Goal: Task Accomplishment & Management: Complete application form

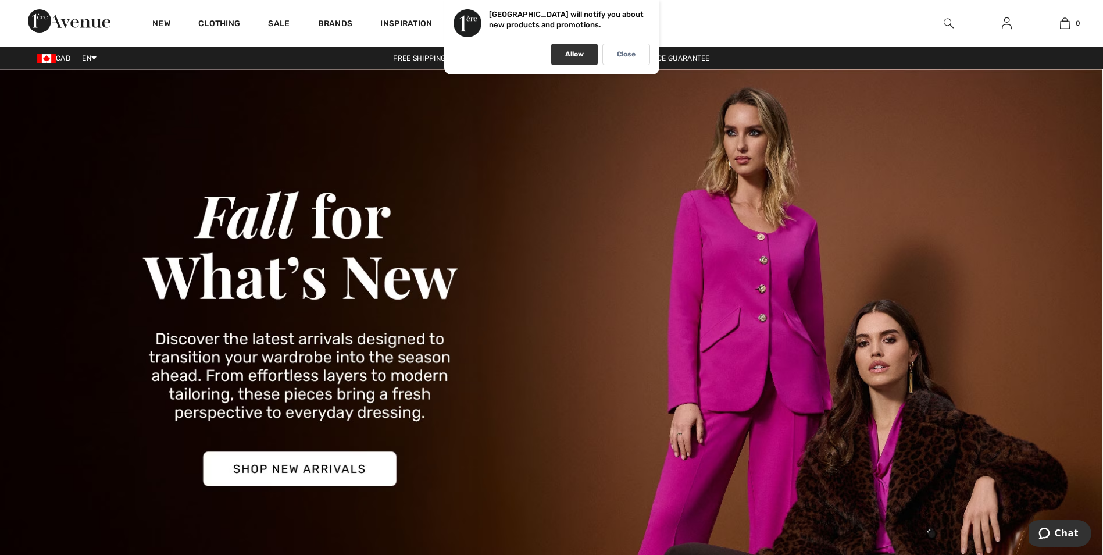
click at [577, 55] on p "Allow" at bounding box center [574, 54] width 19 height 9
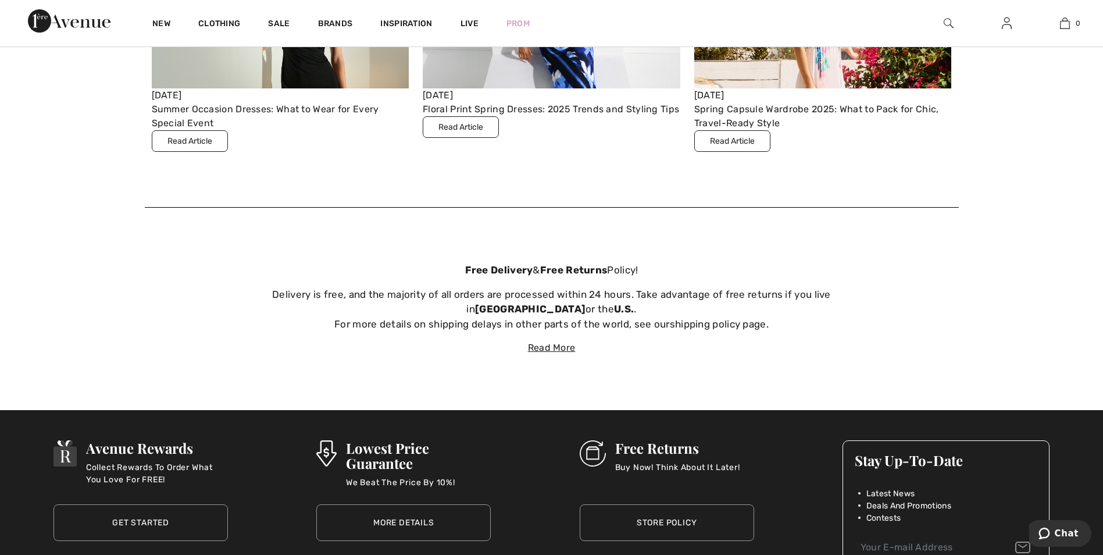
scroll to position [4283, 0]
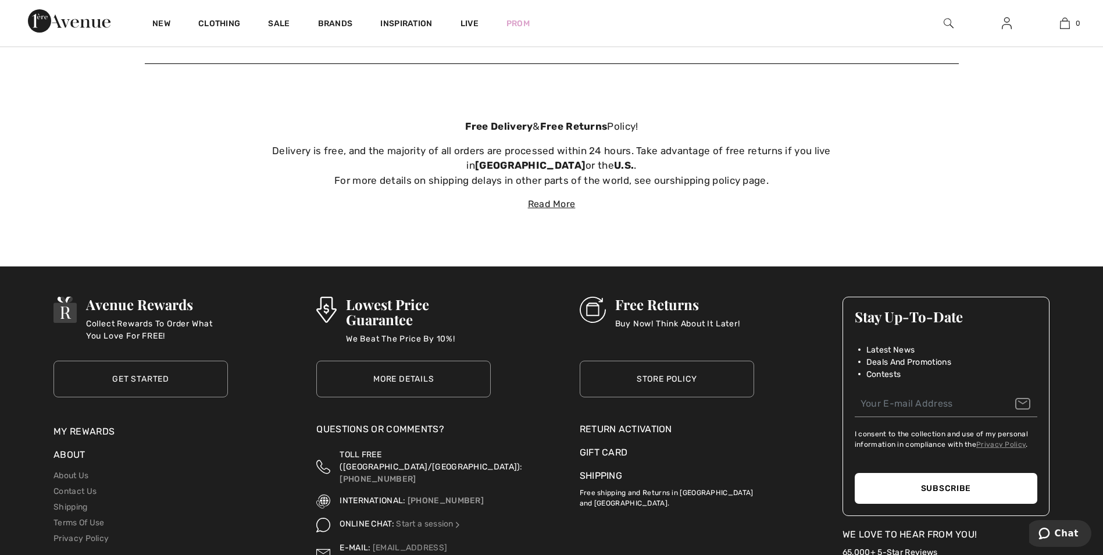
click at [629, 431] on div "Return Activation" at bounding box center [666, 429] width 174 height 14
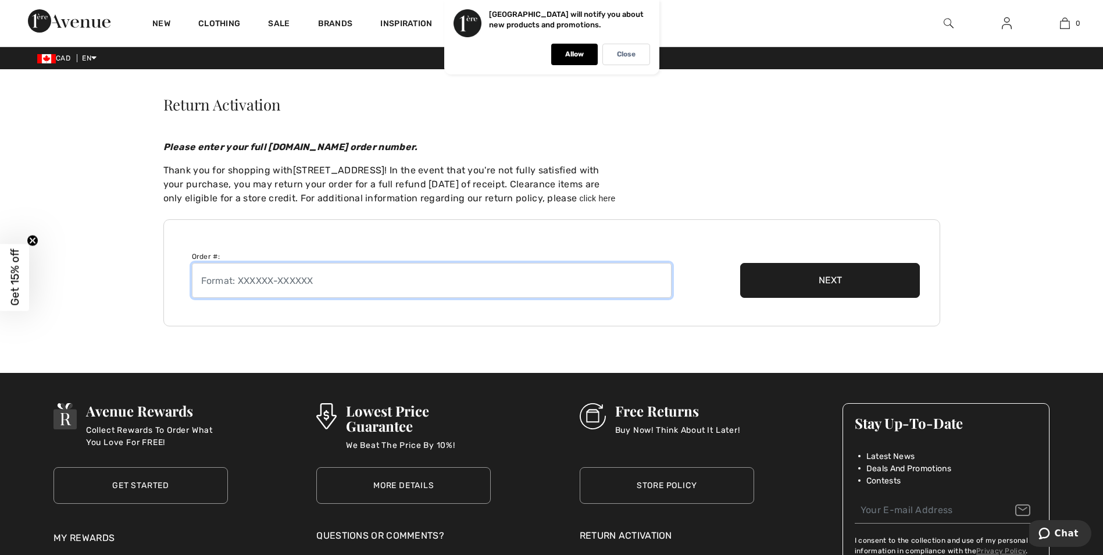
click at [337, 285] on input "text" at bounding box center [432, 280] width 480 height 35
type input "250821-1387101"
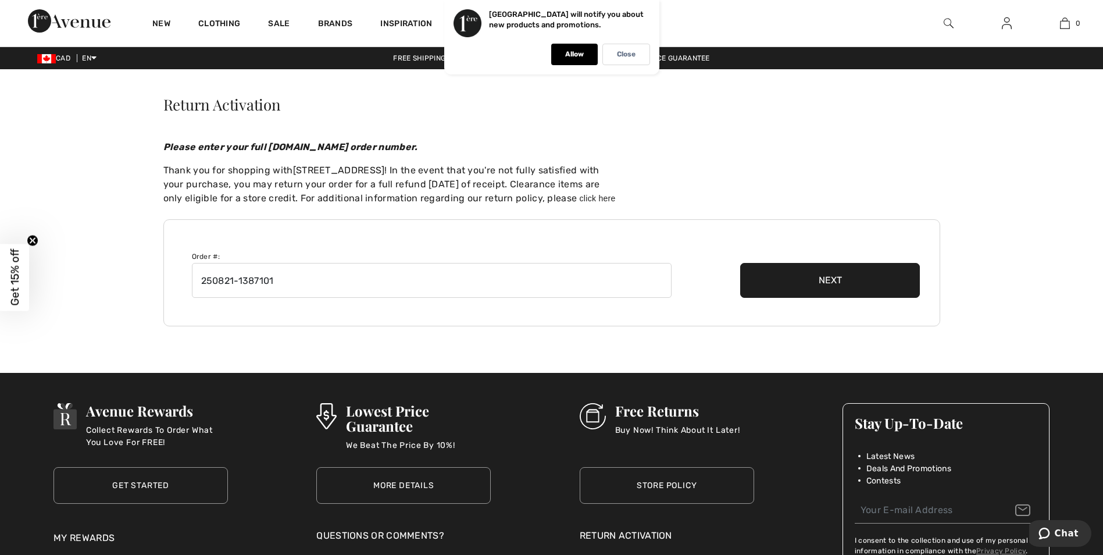
click at [786, 281] on button "Next" at bounding box center [830, 280] width 180 height 35
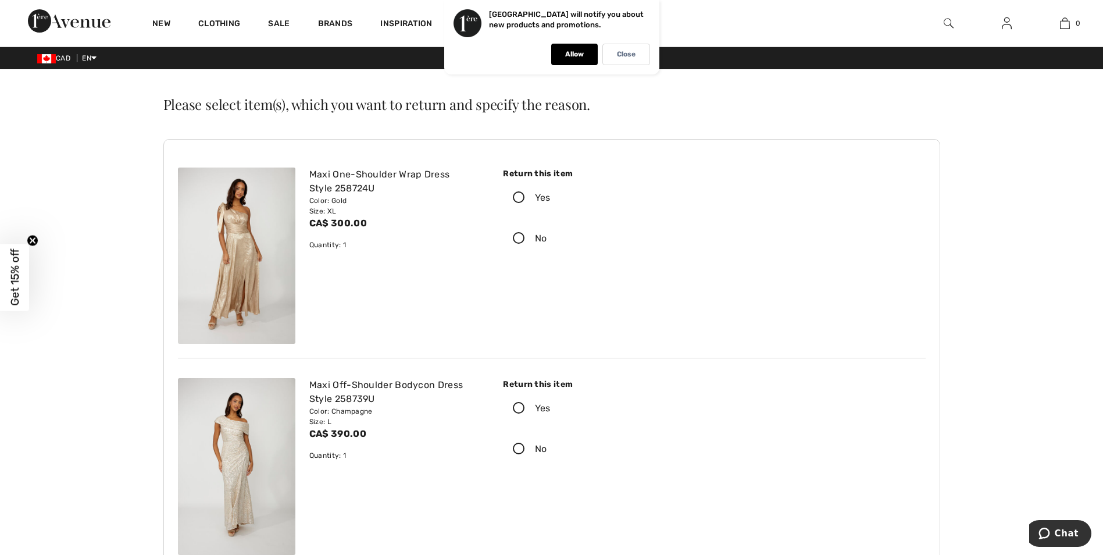
click at [517, 197] on icon at bounding box center [518, 198] width 31 height 12
click at [550, 197] on input "Yes" at bounding box center [554, 197] width 8 height 35
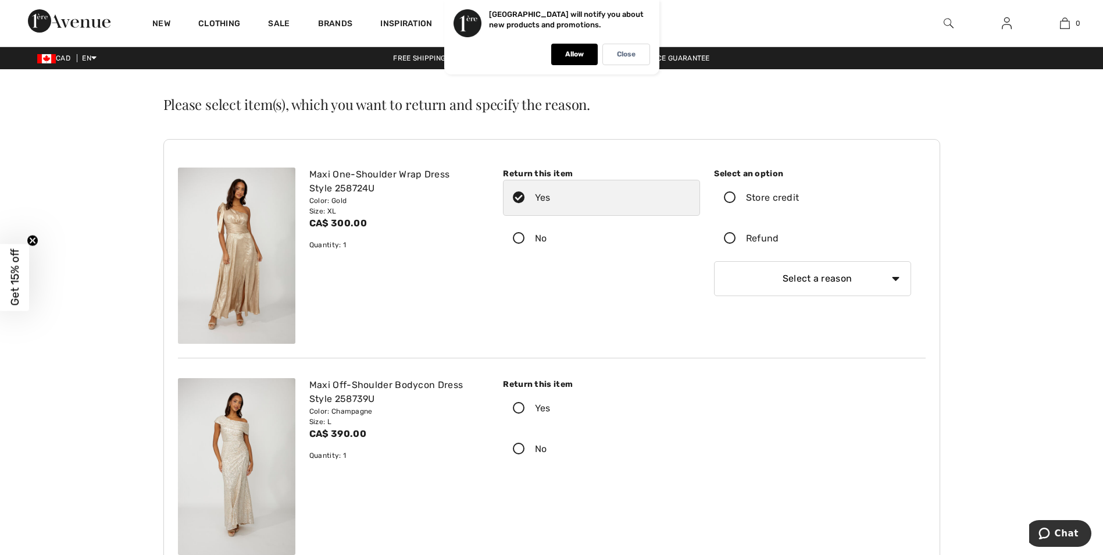
click at [517, 407] on icon at bounding box center [518, 408] width 31 height 12
click at [550, 407] on input "Yes" at bounding box center [554, 408] width 8 height 35
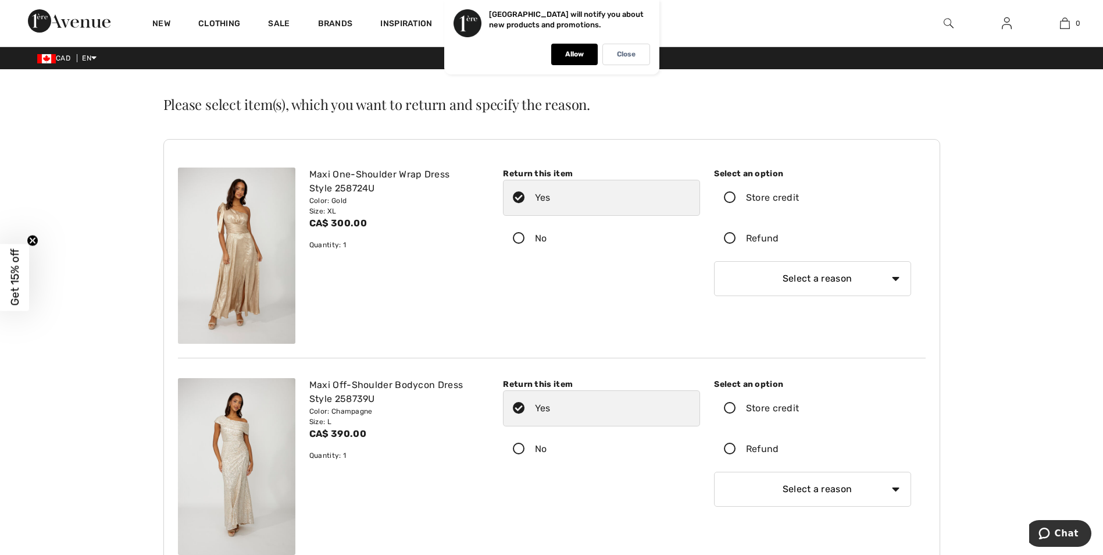
drag, startPoint x: 729, startPoint y: 239, endPoint x: 756, endPoint y: 260, distance: 34.3
click at [730, 241] on icon at bounding box center [729, 238] width 31 height 12
click at [779, 241] on input "Refund" at bounding box center [783, 238] width 8 height 35
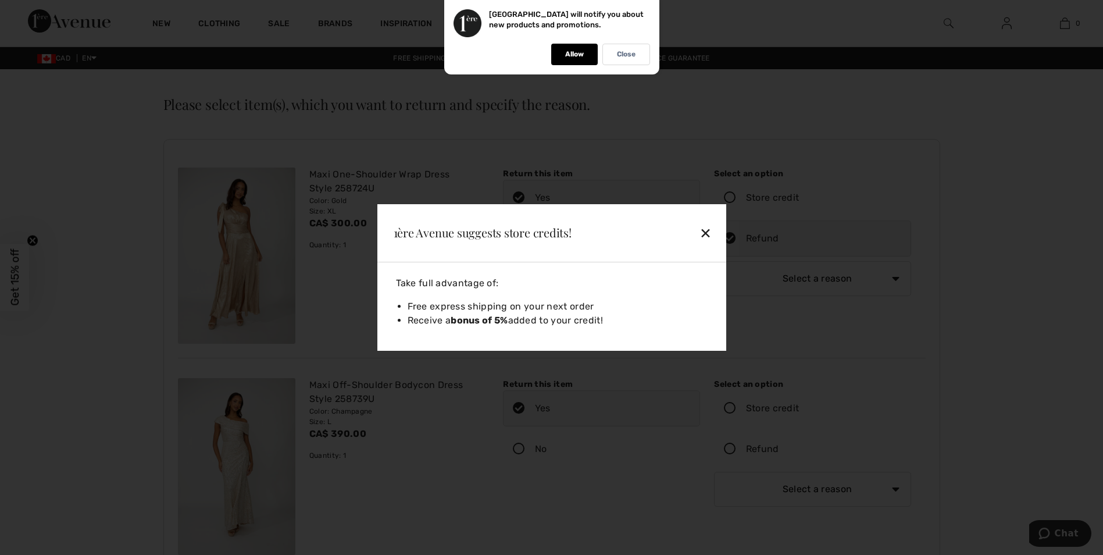
click at [707, 231] on div "✕" at bounding box center [679, 232] width 76 height 24
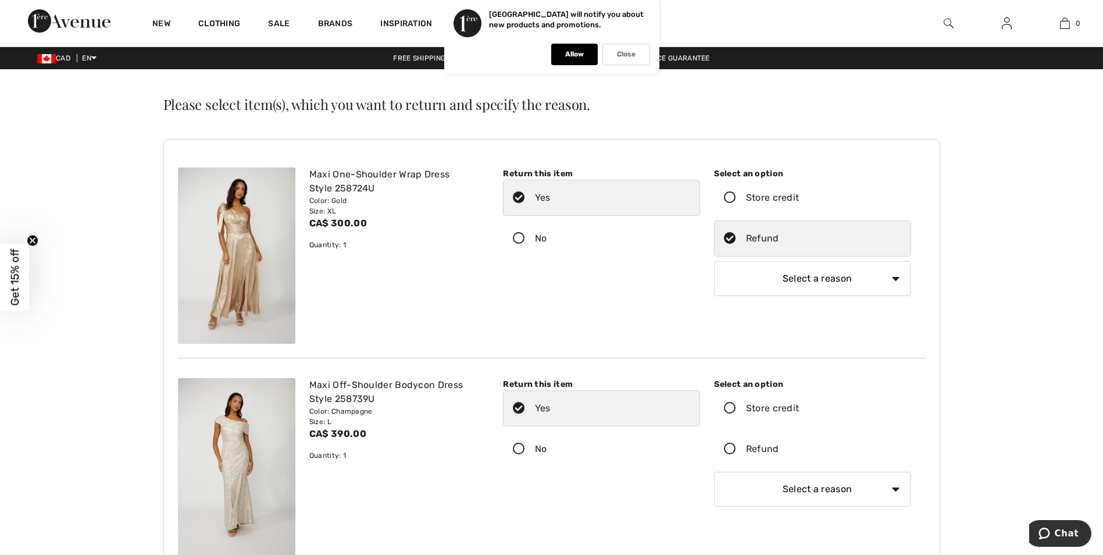
click at [850, 288] on select "Select a reason I received the wrong product or size My order arrived too late …" at bounding box center [812, 278] width 197 height 35
select select "3"
click at [714, 261] on select "Select a reason I received the wrong product or size My order arrived too late …" at bounding box center [812, 278] width 197 height 35
click at [727, 451] on icon at bounding box center [729, 449] width 31 height 12
click at [779, 451] on input "Refund" at bounding box center [783, 448] width 8 height 35
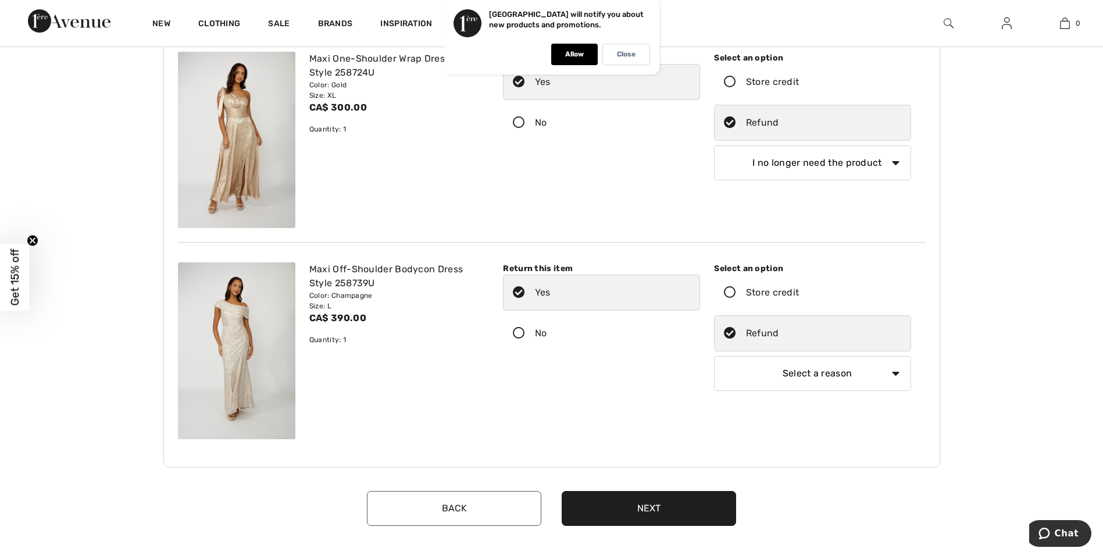
scroll to position [174, 0]
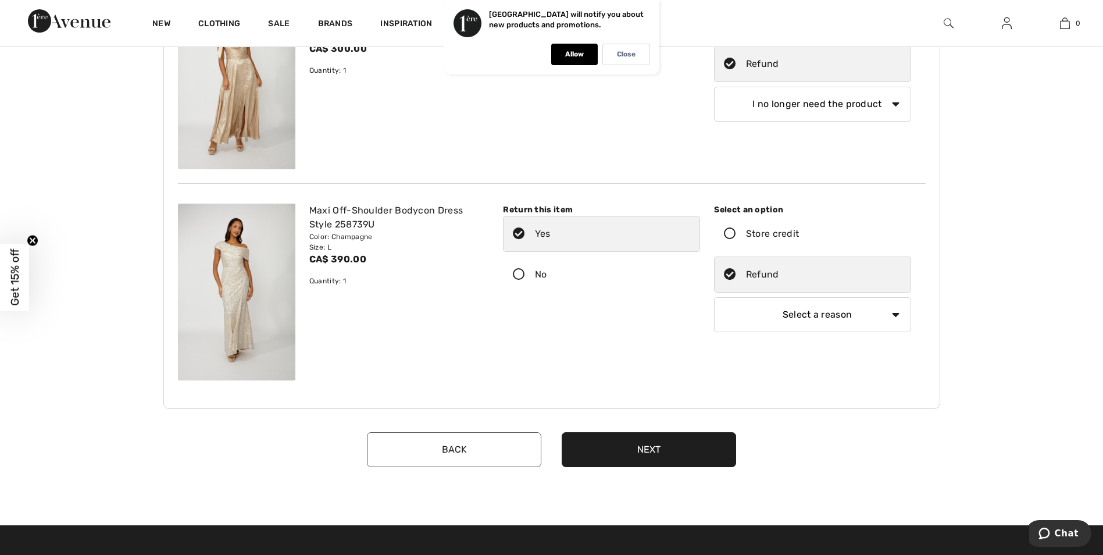
click at [829, 312] on select "Select a reason I received the wrong product or size My order arrived too late …" at bounding box center [812, 314] width 197 height 35
select select "3"
click at [714, 297] on select "Select a reason I received the wrong product or size My order arrived too late …" at bounding box center [812, 314] width 197 height 35
click at [671, 455] on button "Next" at bounding box center [648, 449] width 174 height 35
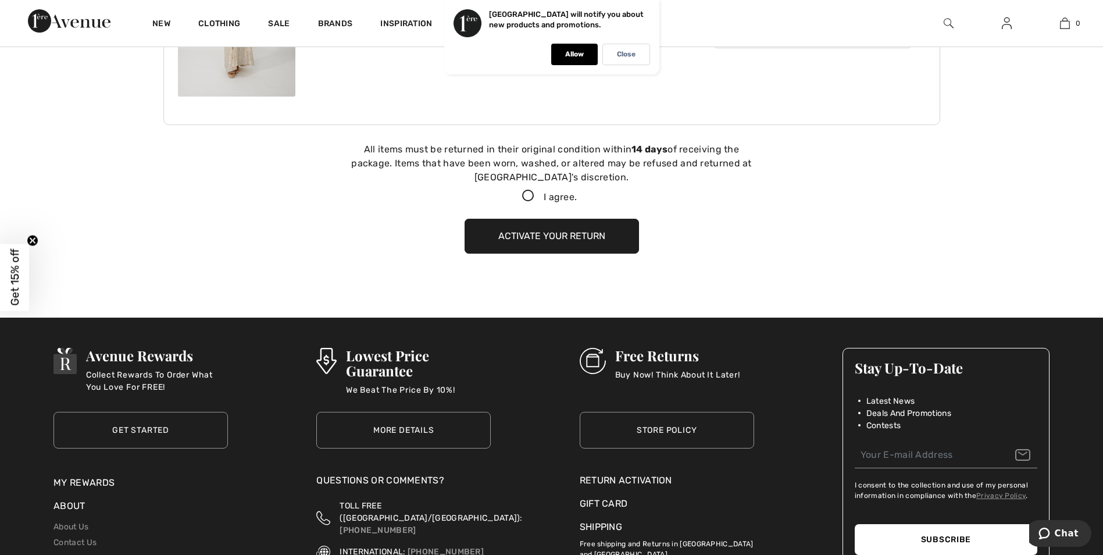
scroll to position [531, 0]
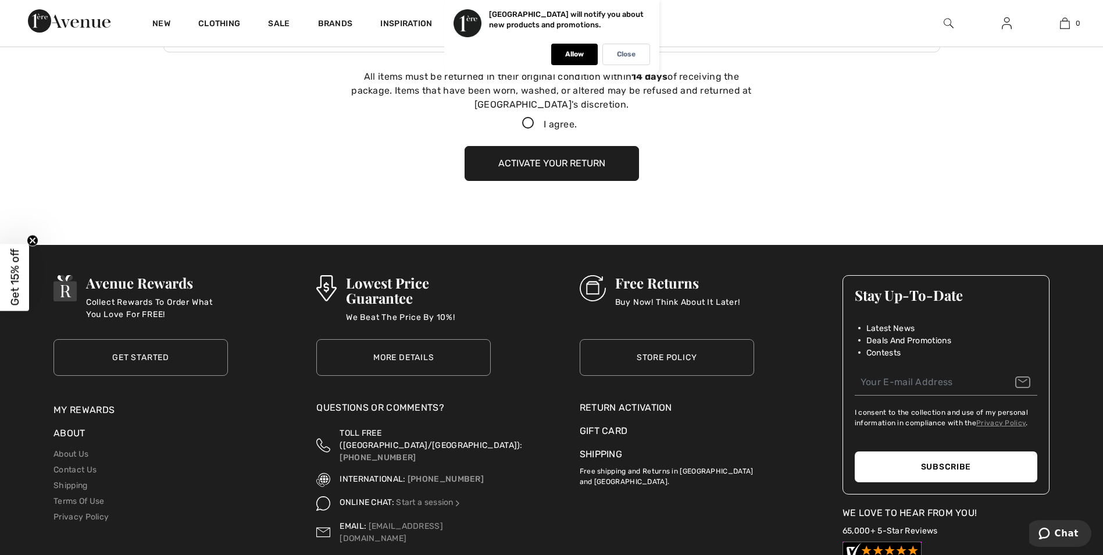
click at [524, 121] on icon at bounding box center [528, 123] width 31 height 12
click at [577, 121] on input "I agree." at bounding box center [581, 124] width 8 height 8
checkbox input "true"
click at [553, 162] on button "Activate your return" at bounding box center [551, 163] width 174 height 35
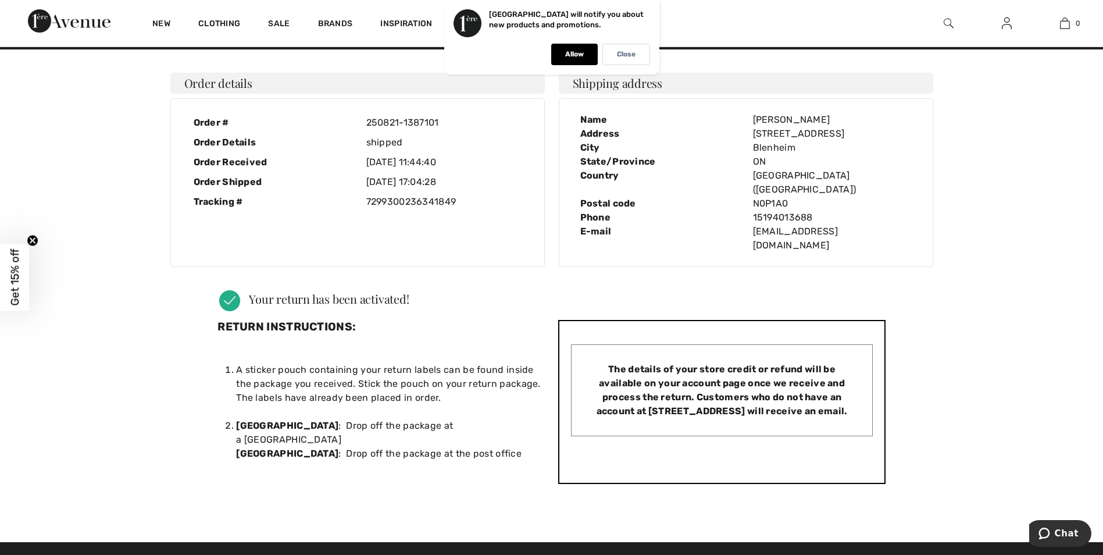
scroll to position [0, 0]
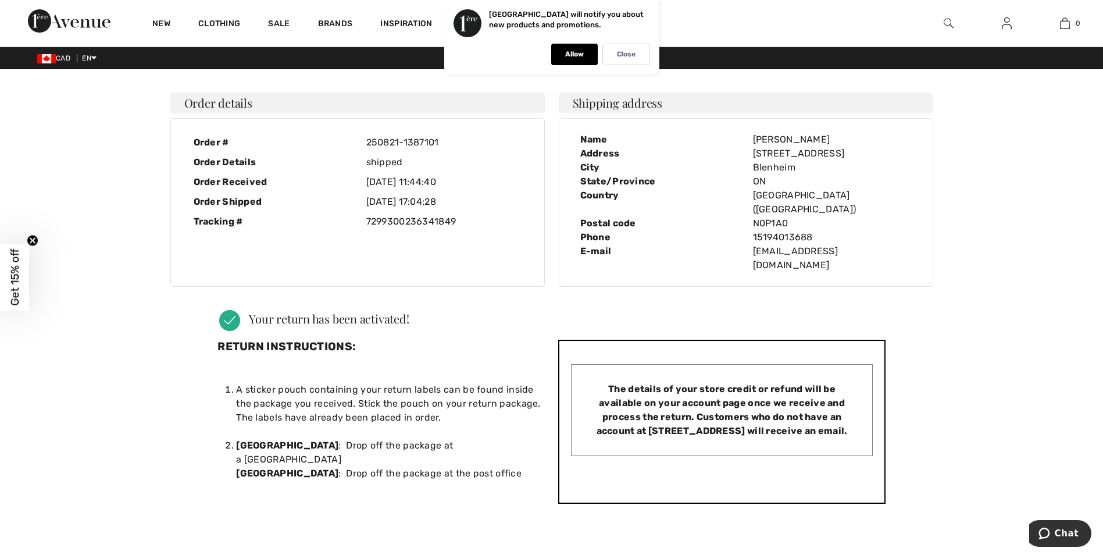
click at [578, 56] on p "Allow" at bounding box center [574, 54] width 19 height 9
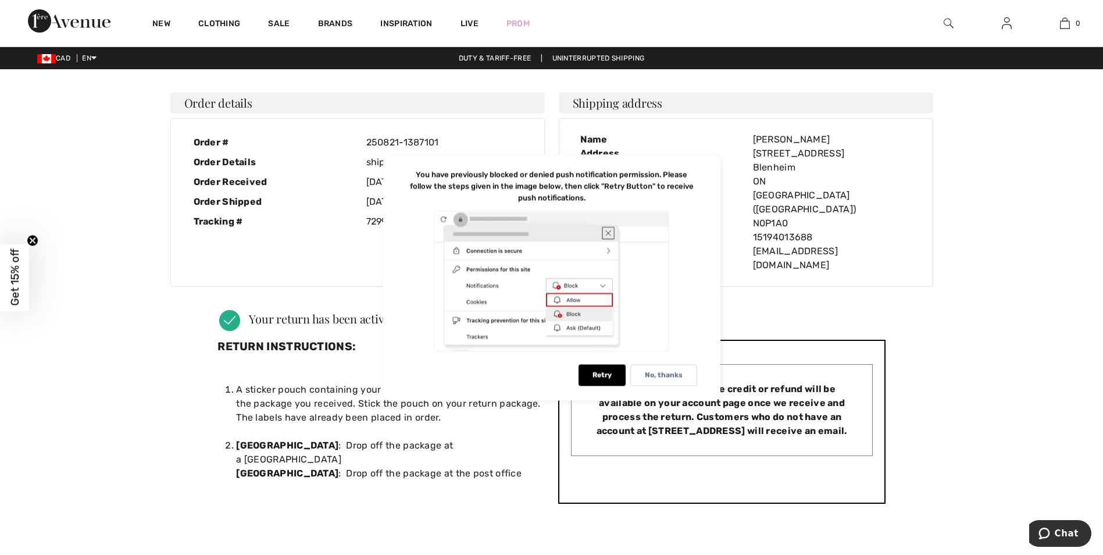
click at [605, 233] on div at bounding box center [551, 281] width 291 height 143
click at [768, 259] on div "Order details Order # 250821-1387101 Order Details shipped Order Received [DATE…" at bounding box center [551, 189] width 777 height 217
click at [607, 232] on div at bounding box center [551, 281] width 291 height 143
click at [664, 375] on p "No, thanks" at bounding box center [664, 375] width 38 height 9
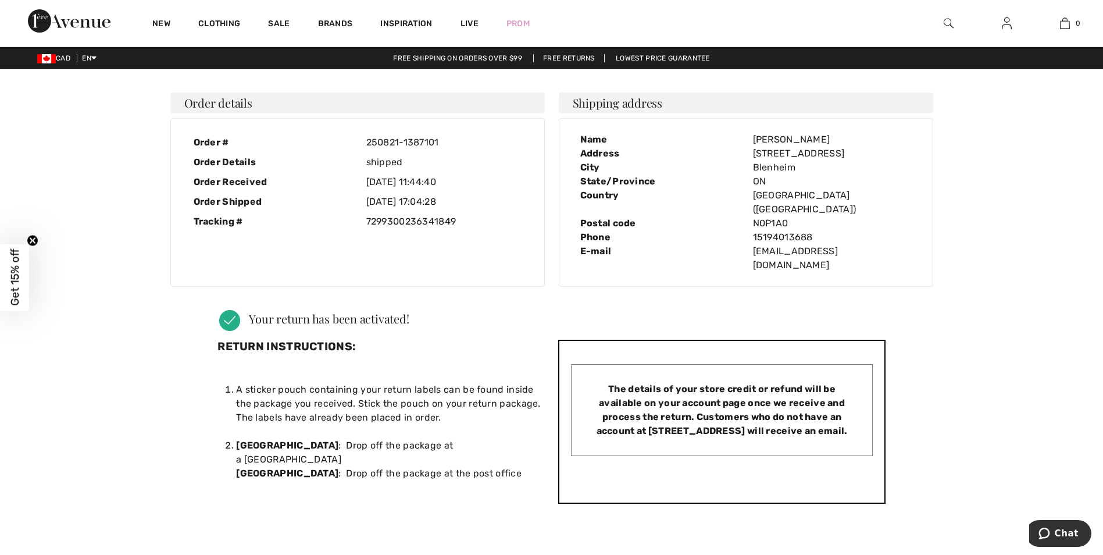
drag, startPoint x: 7, startPoint y: 1, endPoint x: 53, endPoint y: 130, distance: 137.7
click at [53, 130] on main "Return Activation Please enter your full [DOMAIN_NAME] order number. Thank you …" at bounding box center [551, 292] width 1103 height 446
